Goal: Task Accomplishment & Management: Use online tool/utility

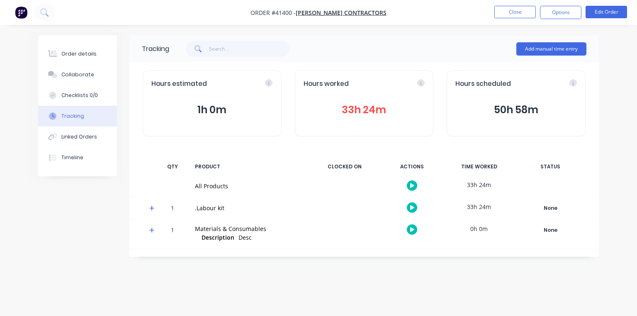
click at [23, 13] on img "button" at bounding box center [21, 12] width 12 height 12
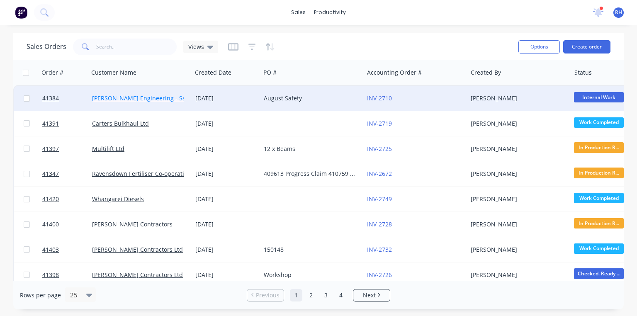
click at [149, 97] on link "[PERSON_NAME] Engineering - Safety" at bounding box center [144, 98] width 104 height 8
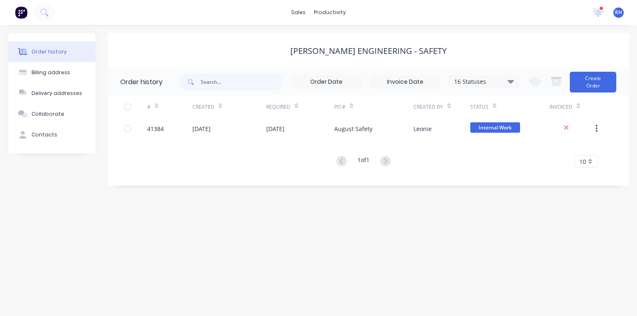
click at [19, 12] on img at bounding box center [21, 12] width 12 height 12
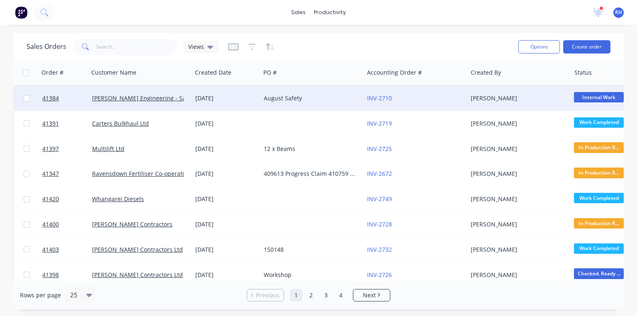
click at [209, 99] on div "[DATE]" at bounding box center [226, 98] width 62 height 8
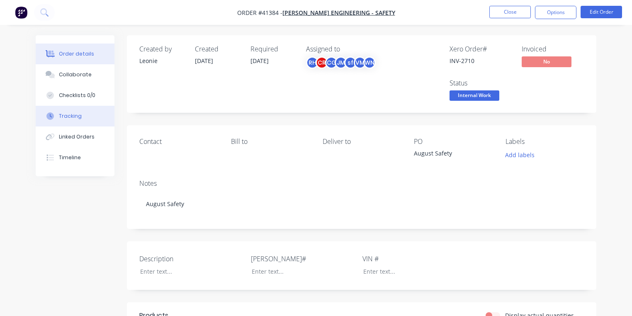
click at [72, 115] on div "Tracking" at bounding box center [70, 115] width 23 height 7
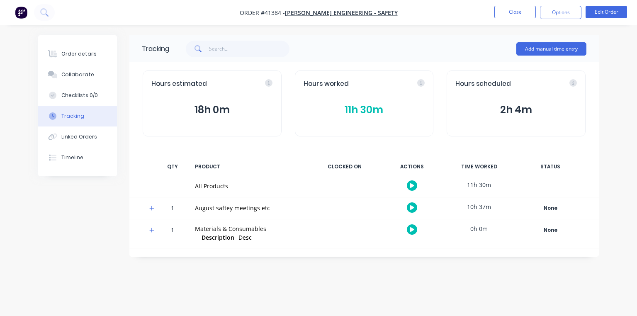
click at [149, 207] on icon at bounding box center [151, 208] width 5 height 6
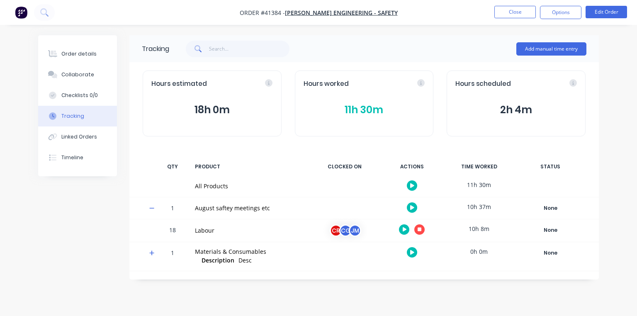
click at [418, 229] on icon "button" at bounding box center [420, 229] width 4 height 4
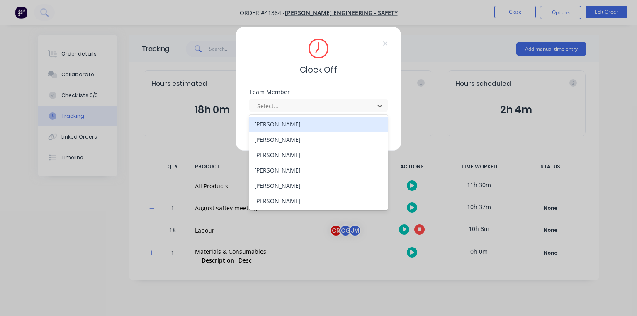
click at [285, 169] on div "[PERSON_NAME]" at bounding box center [318, 170] width 139 height 15
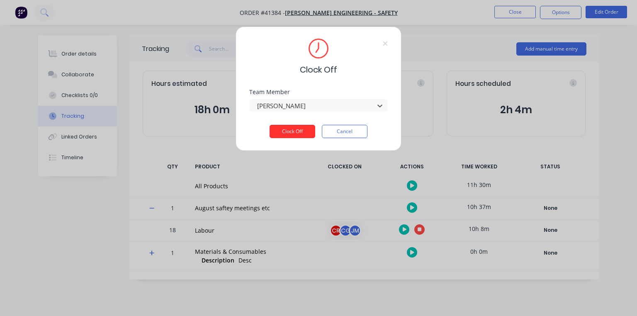
click at [299, 130] on button "Clock Off" at bounding box center [293, 131] width 46 height 13
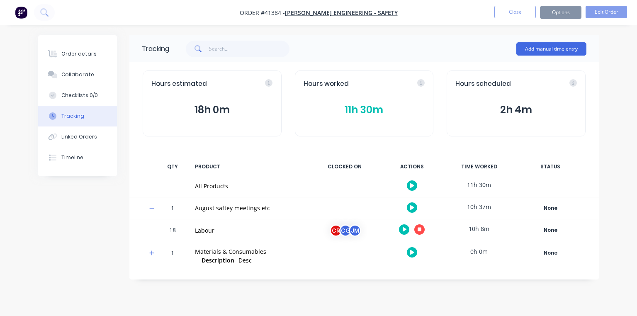
click at [22, 13] on img "button" at bounding box center [21, 12] width 12 height 12
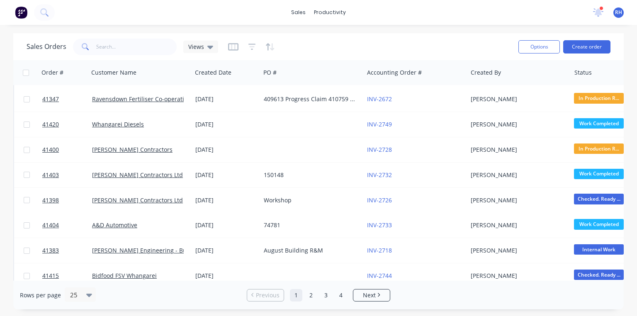
scroll to position [77, 0]
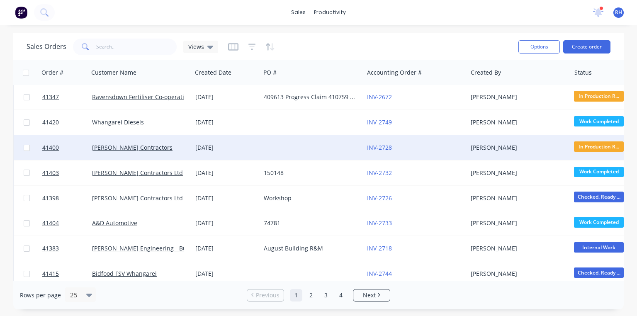
click at [221, 147] on div "[DATE]" at bounding box center [226, 148] width 62 height 8
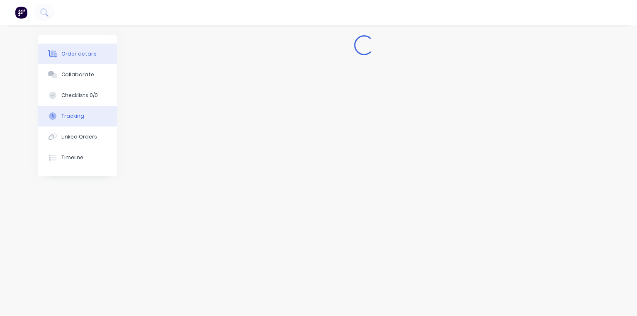
click at [73, 114] on div "Tracking" at bounding box center [72, 115] width 23 height 7
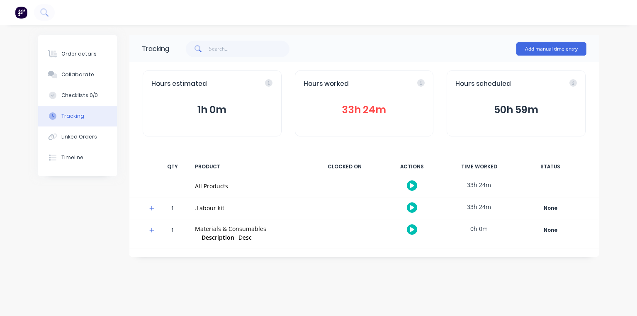
click at [152, 208] on icon at bounding box center [151, 208] width 5 height 5
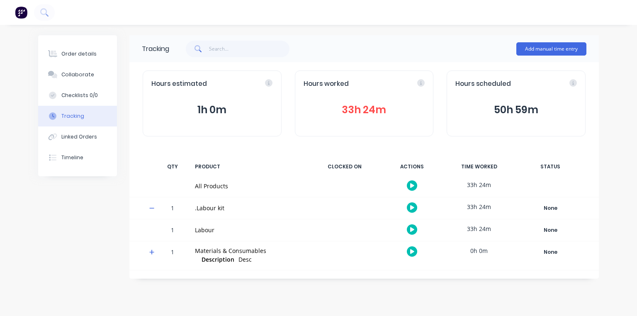
click at [22, 16] on img "button" at bounding box center [21, 12] width 12 height 12
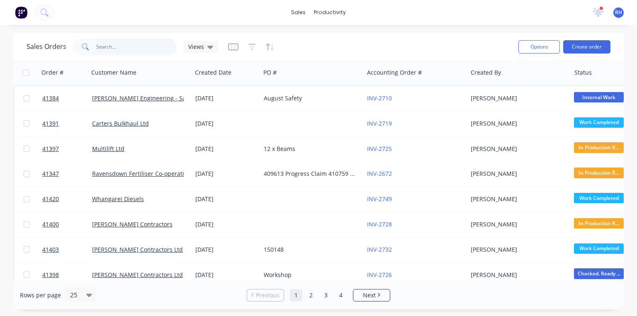
click at [139, 47] on input "text" at bounding box center [136, 47] width 81 height 17
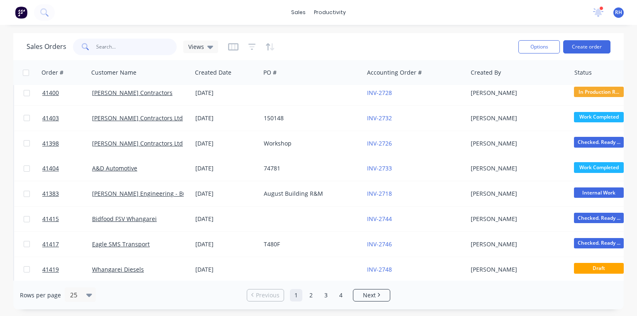
scroll to position [132, 0]
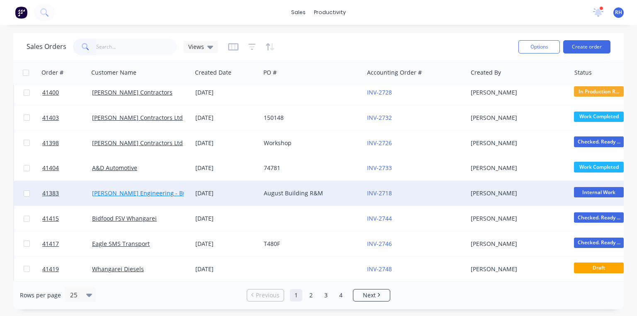
click at [177, 192] on link "[PERSON_NAME] Engineering - Building R M" at bounding box center [153, 193] width 123 height 8
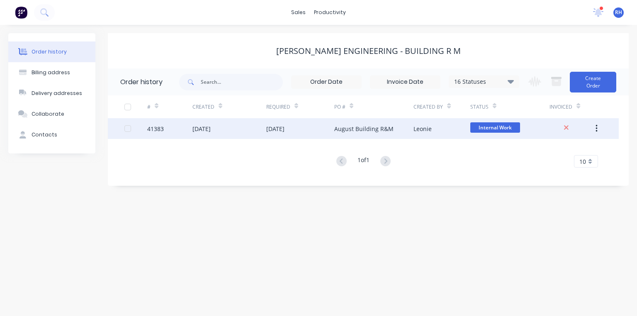
click at [351, 133] on div "August Building R&M" at bounding box center [373, 128] width 79 height 21
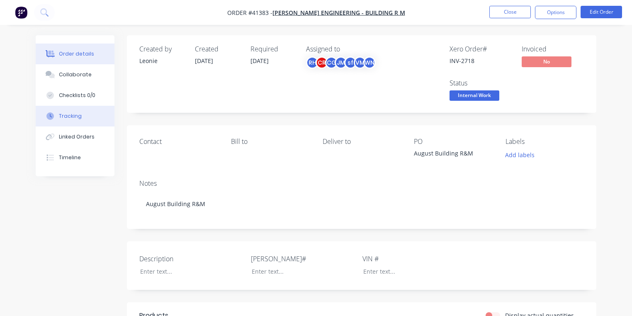
click at [76, 113] on div "Tracking" at bounding box center [70, 115] width 23 height 7
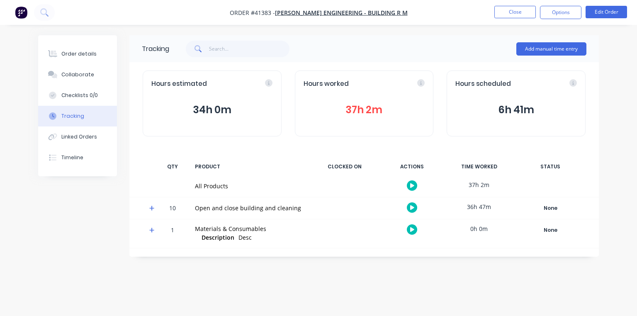
click at [152, 208] on icon at bounding box center [151, 208] width 5 height 5
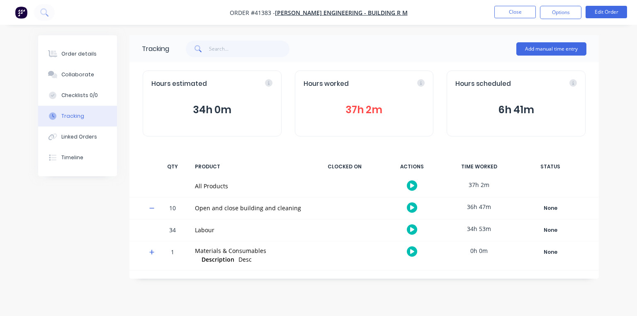
click at [412, 229] on icon "button" at bounding box center [412, 229] width 4 height 5
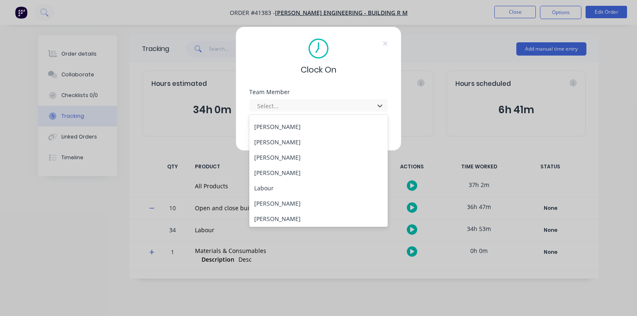
scroll to position [106, 0]
click at [287, 154] on div "[PERSON_NAME]" at bounding box center [318, 156] width 139 height 15
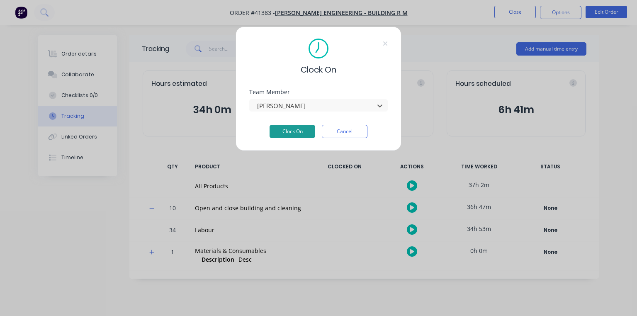
click at [297, 132] on button "Clock On" at bounding box center [293, 131] width 46 height 13
